Goal: Check status

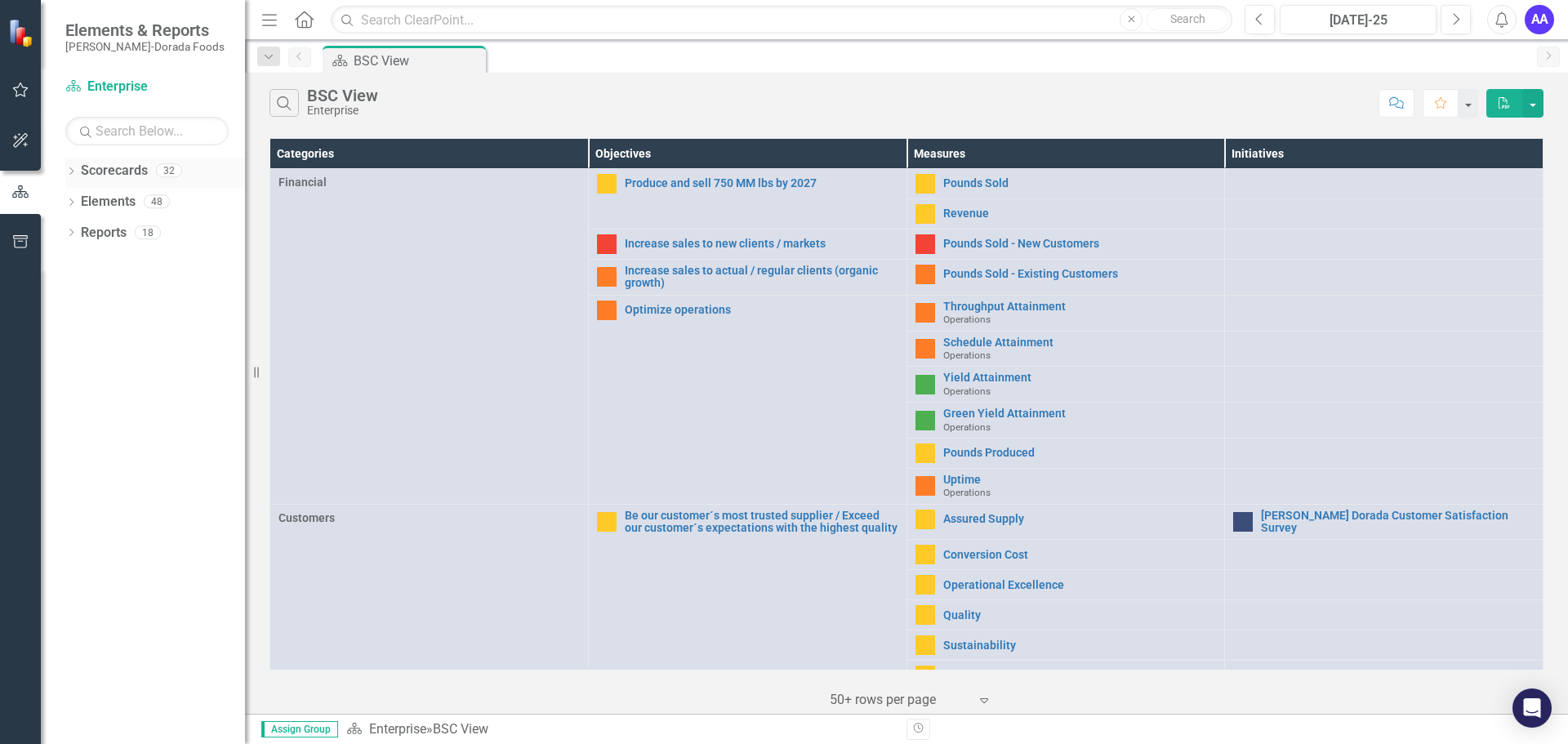
click at [120, 170] on link "Scorecards" at bounding box center [114, 171] width 67 height 19
click at [66, 169] on icon "Dropdown" at bounding box center [72, 173] width 12 height 9
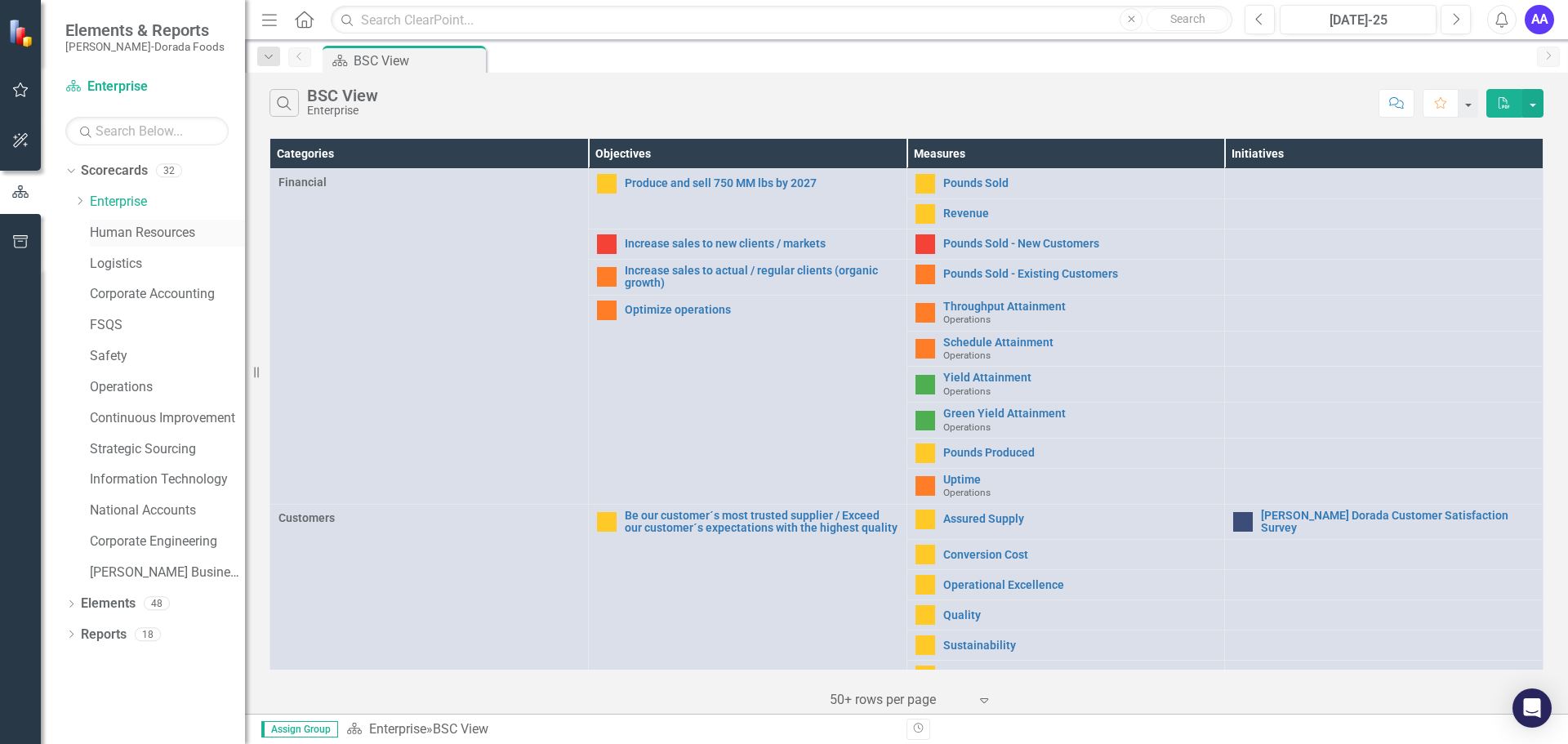
click at [120, 226] on link "Human Resources" at bounding box center [168, 232] width 155 height 19
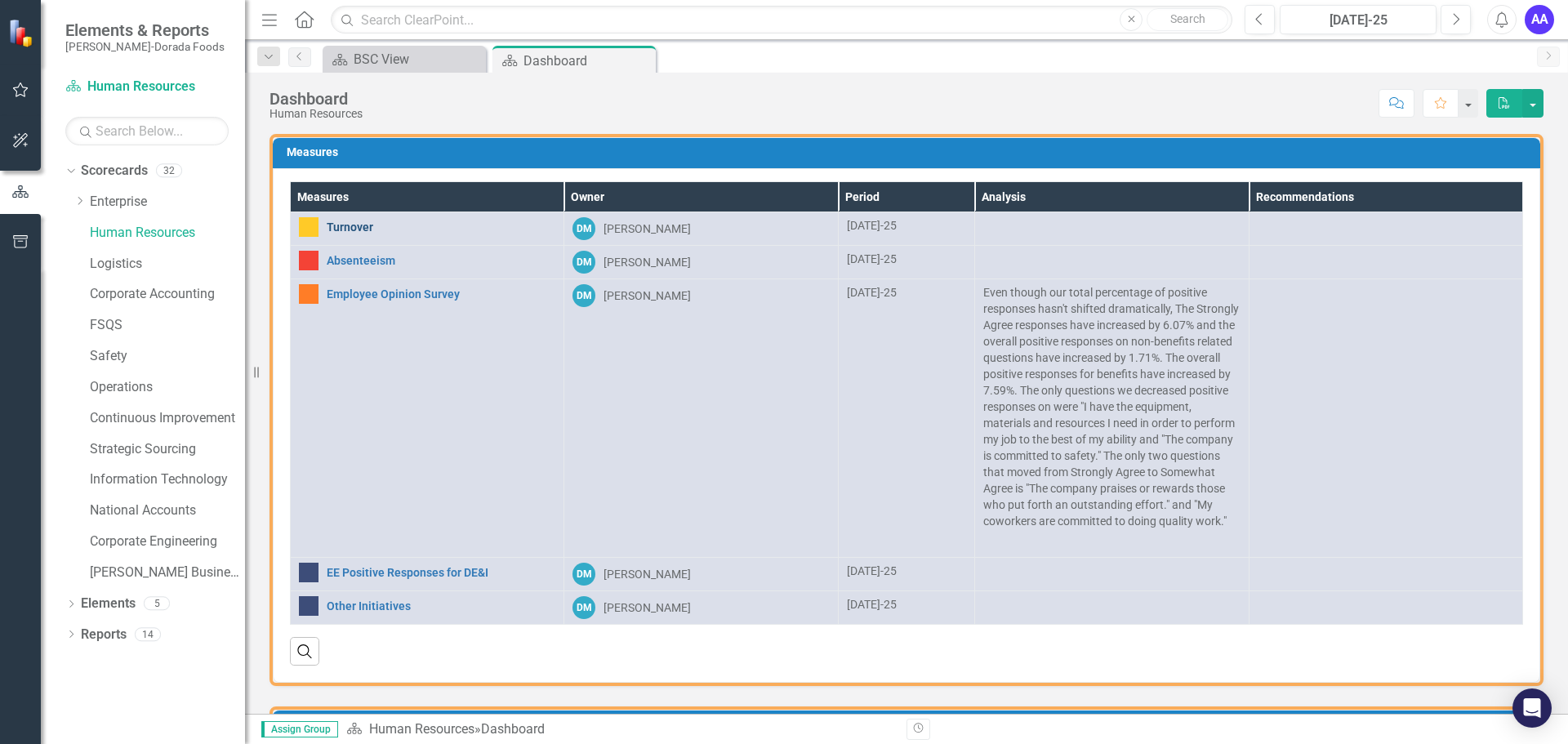
click at [448, 229] on link "Turnover" at bounding box center [440, 227] width 228 height 12
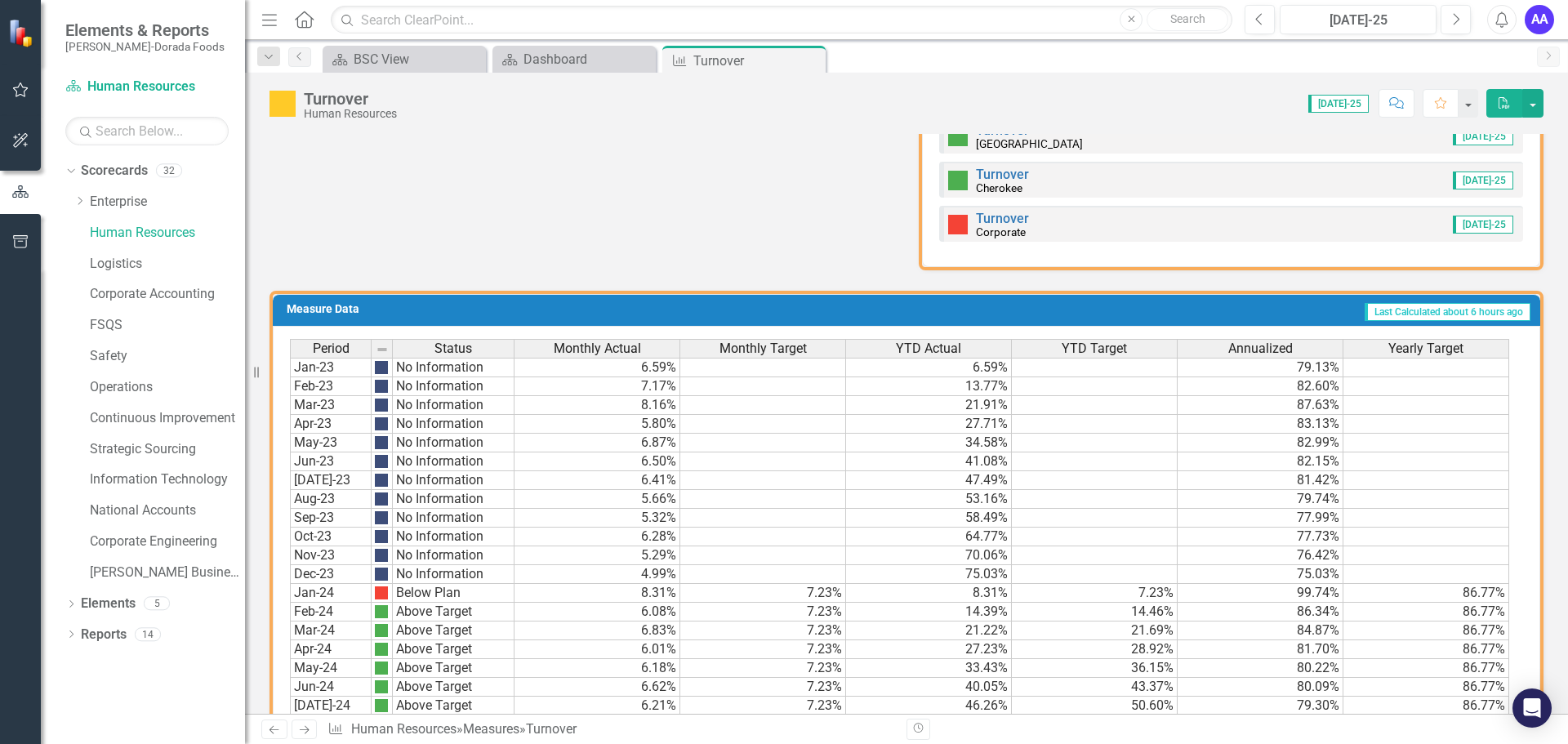
scroll to position [654, 0]
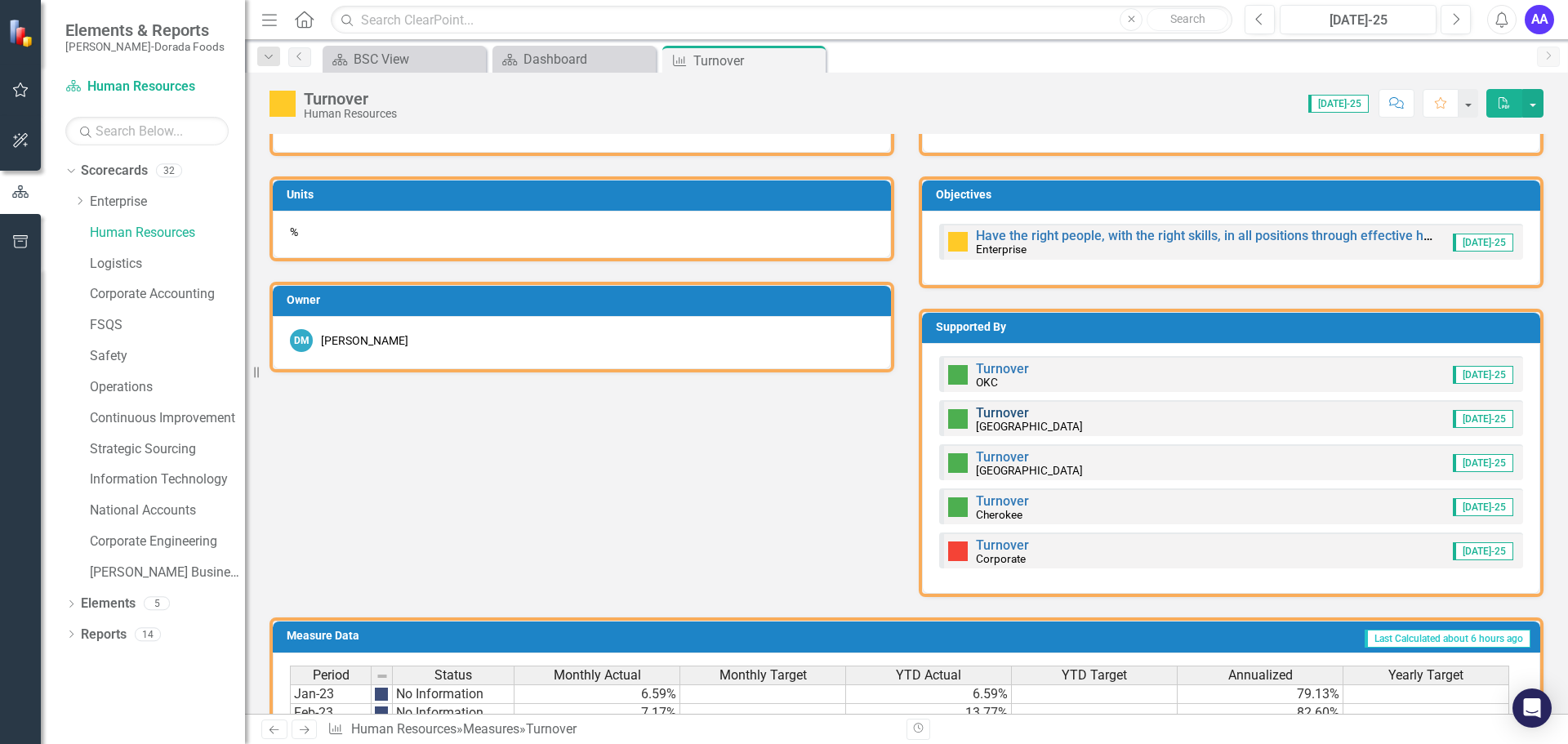
click at [978, 416] on link "Turnover" at bounding box center [1003, 413] width 53 height 16
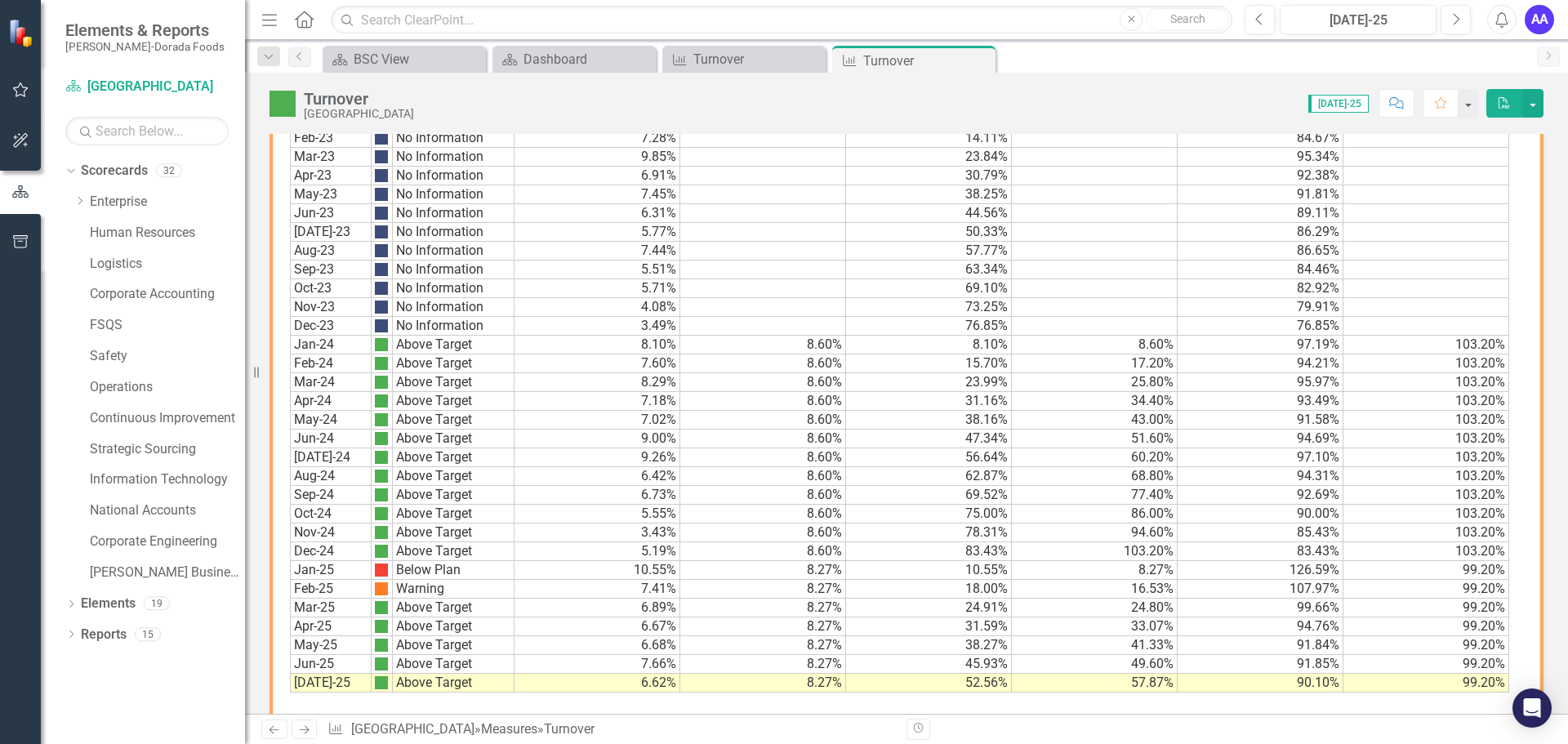
scroll to position [1027, 0]
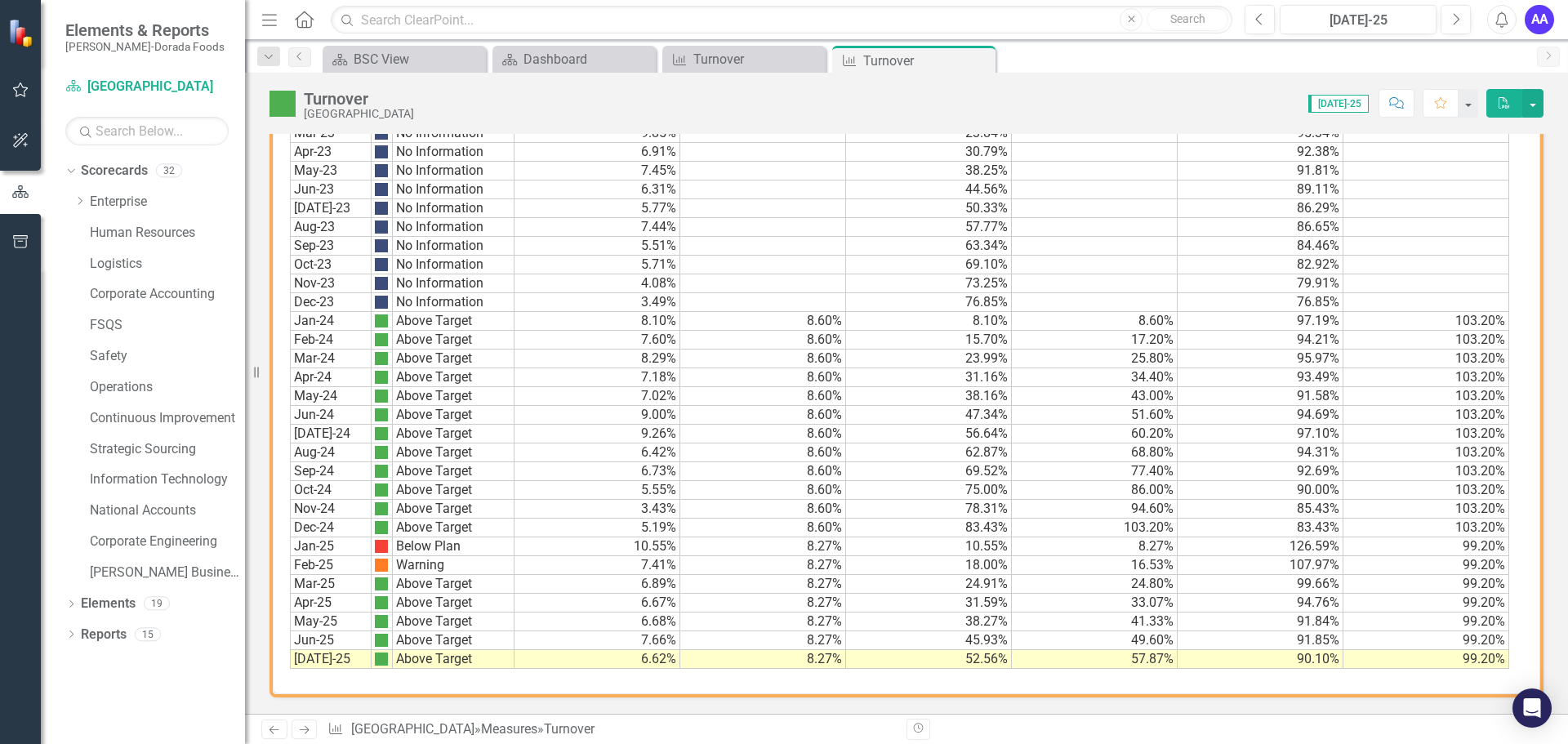
click at [972, 528] on td "83.43%" at bounding box center [928, 527] width 166 height 19
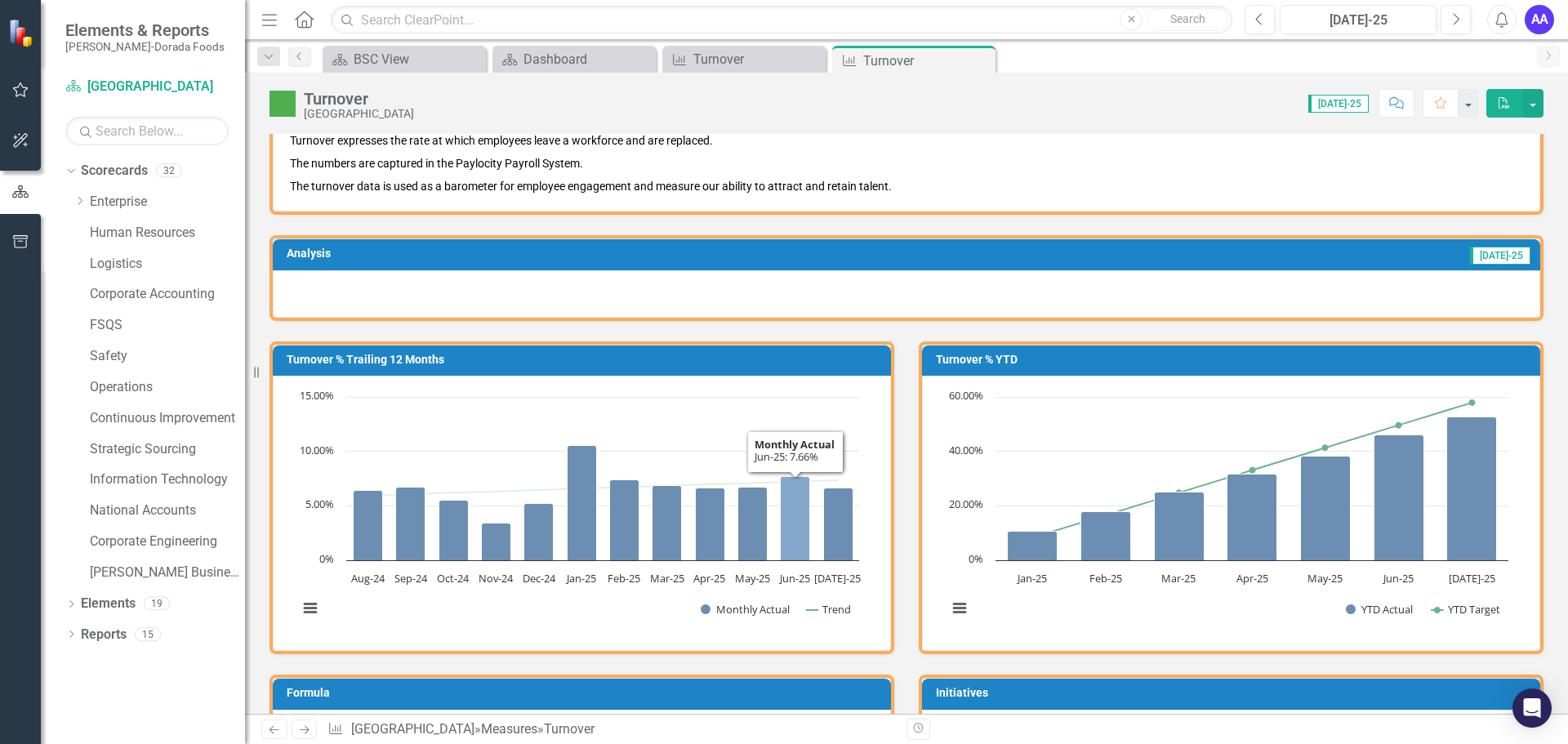
scroll to position [0, 0]
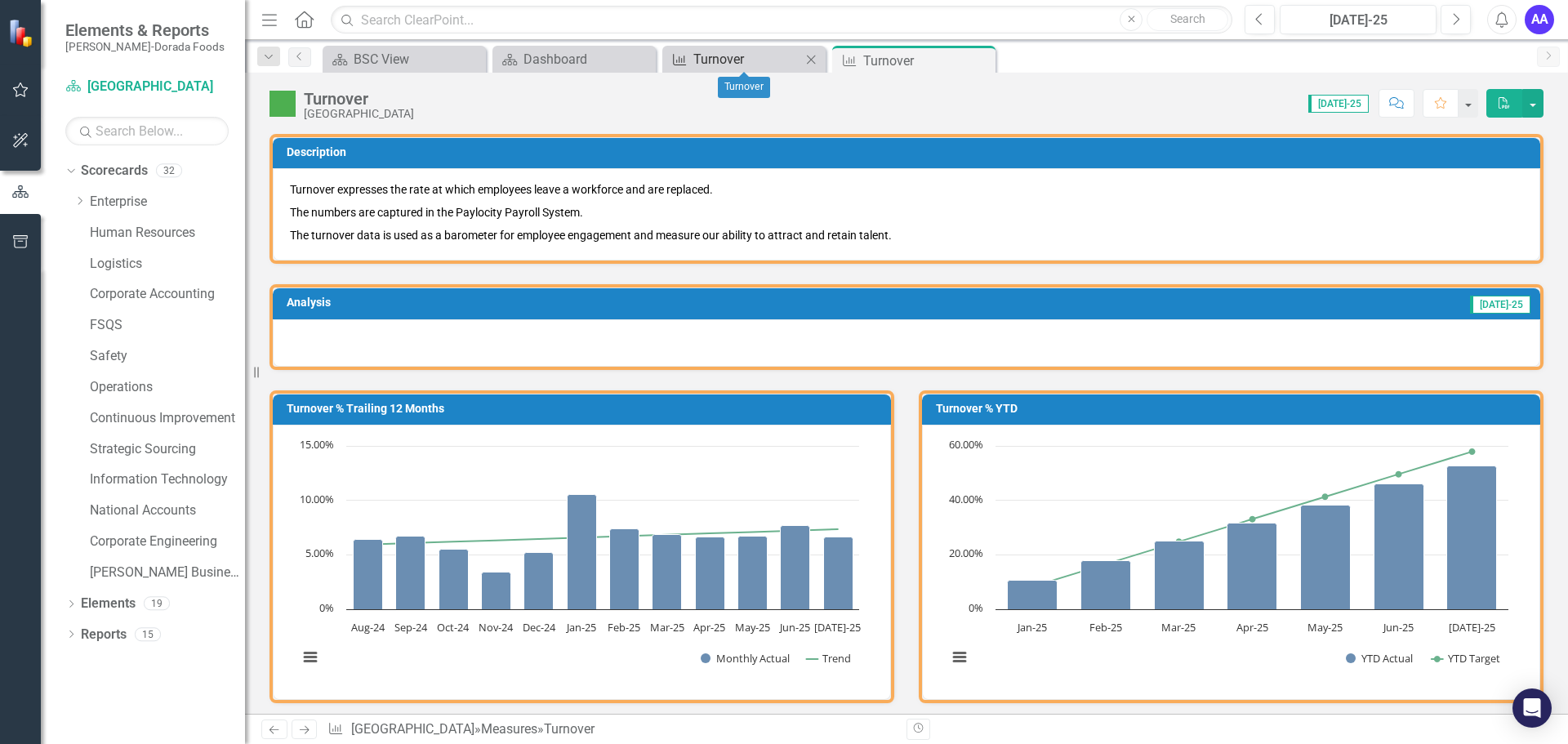
click at [740, 55] on div "Turnover" at bounding box center [747, 59] width 108 height 21
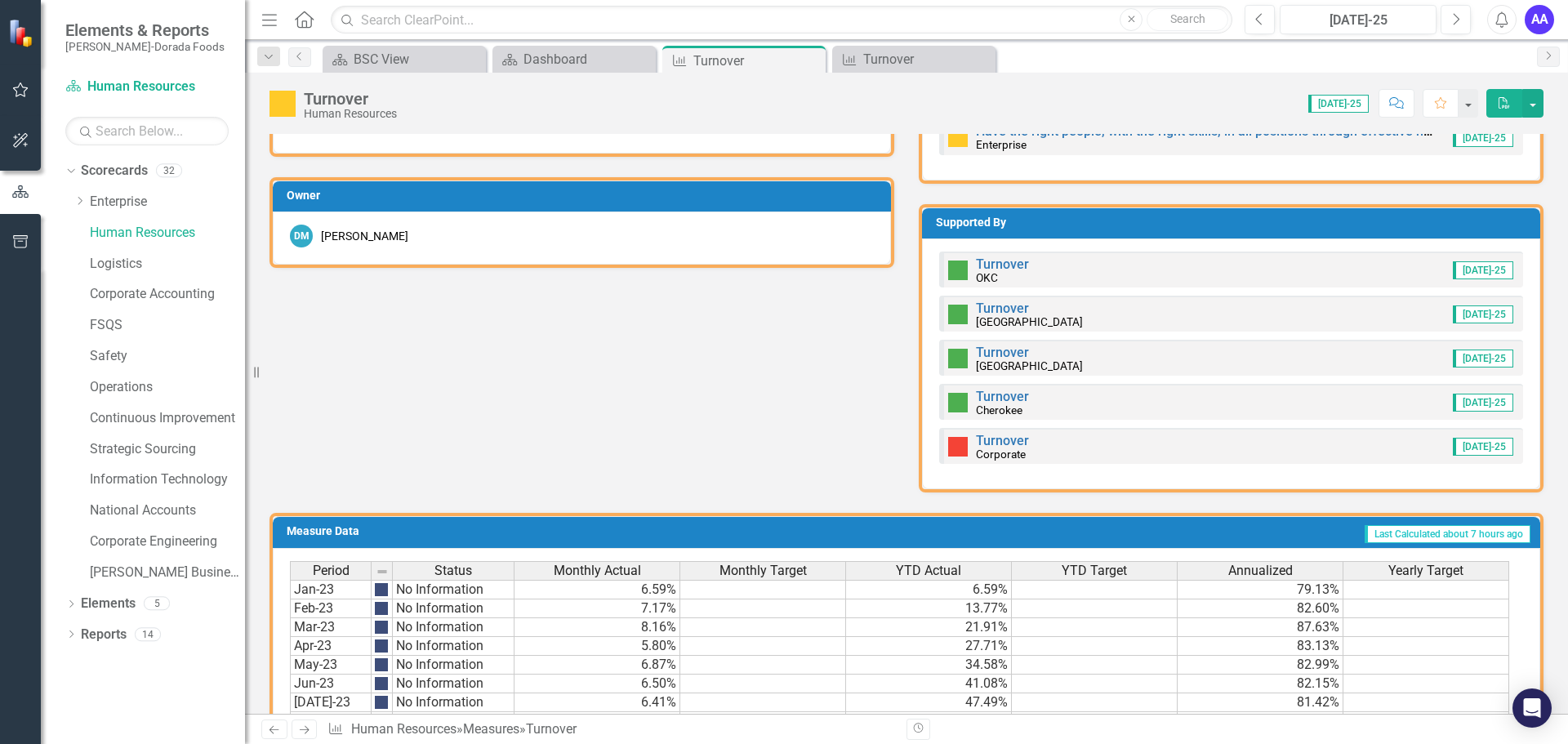
scroll to position [817, 0]
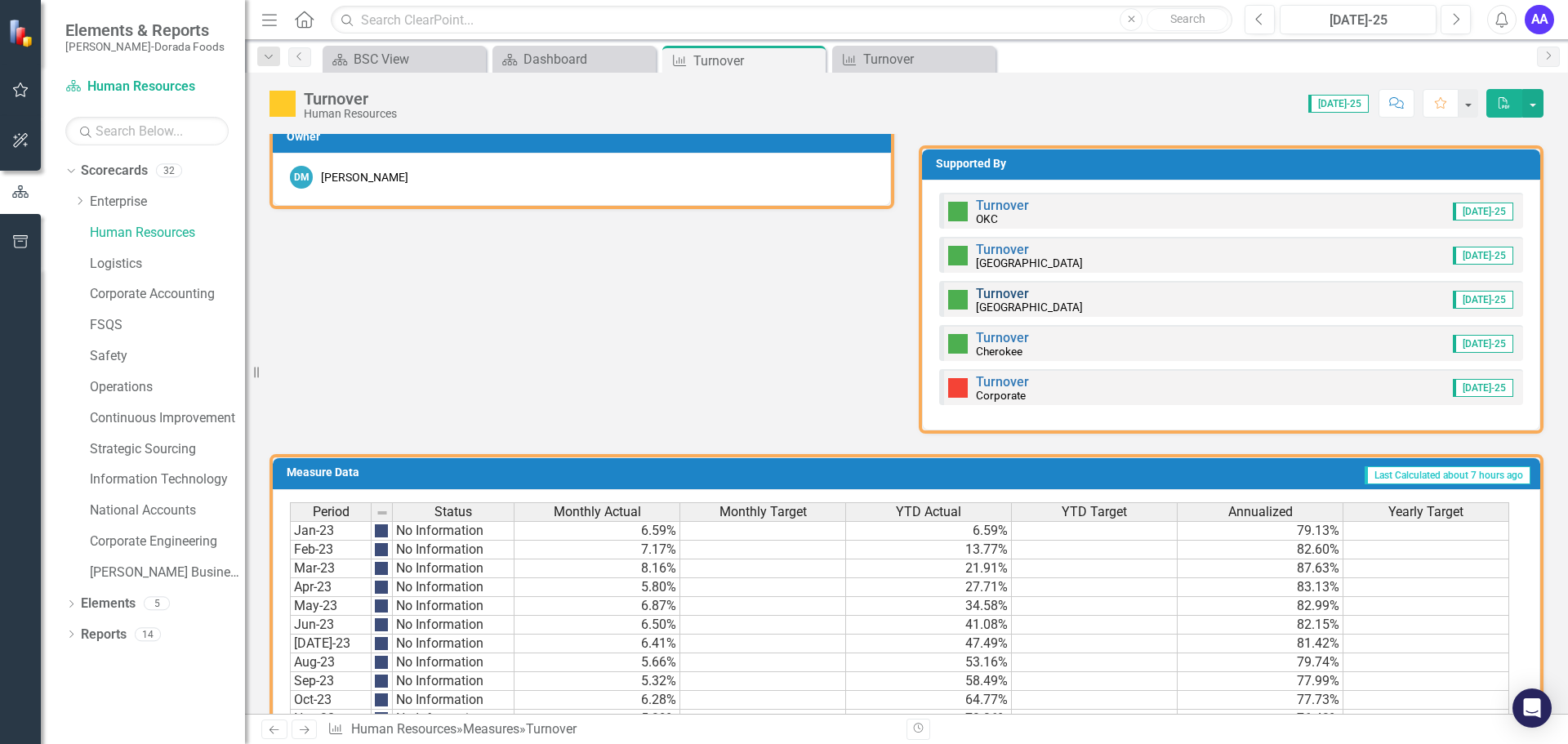
click at [984, 294] on link "Turnover" at bounding box center [1003, 294] width 53 height 16
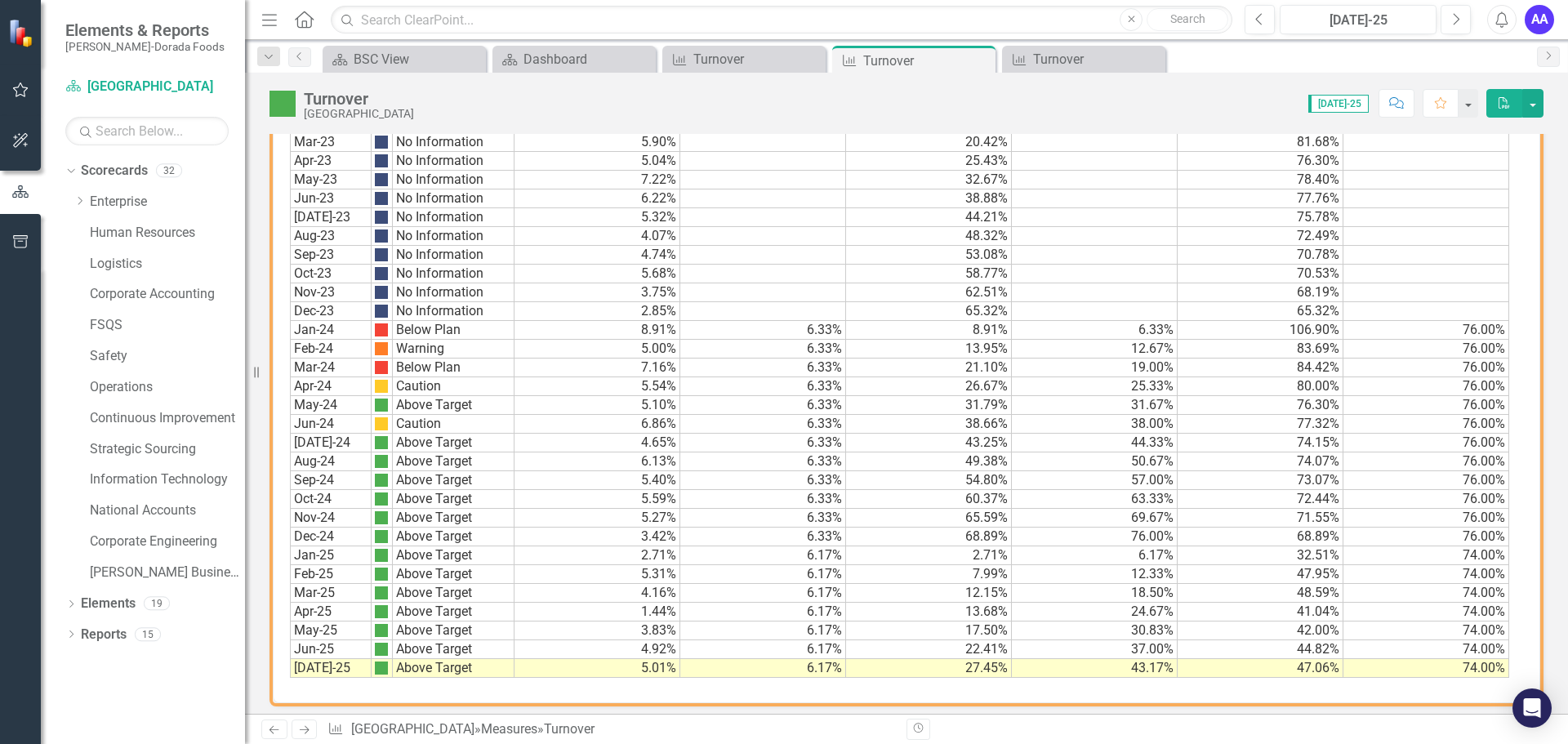
scroll to position [1027, 0]
